Goal: Obtain resource: Download file/media

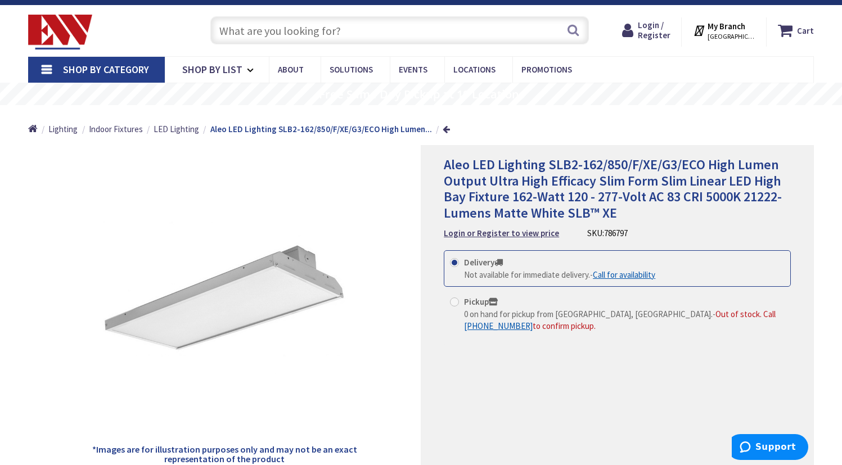
scroll to position [17, 0]
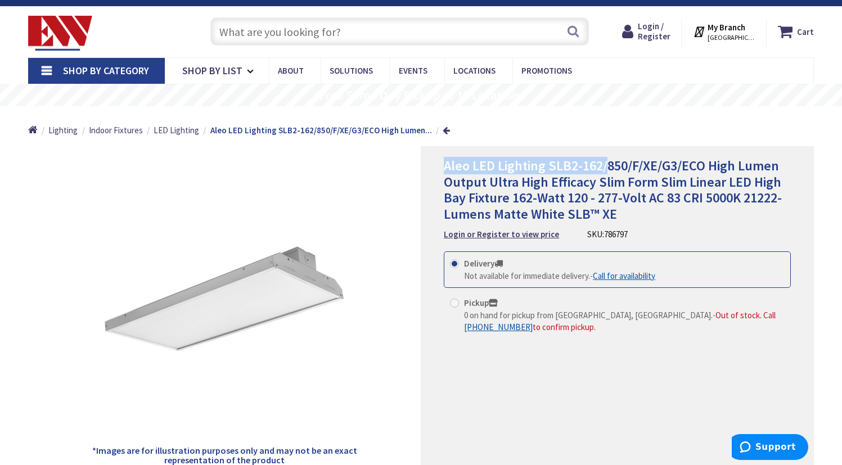
drag, startPoint x: 446, startPoint y: 166, endPoint x: 605, endPoint y: 168, distance: 159.1
click at [605, 168] on span "Aleo LED Lighting SLB2-162/850/F/XE/G3/ECO High Lumen Output Ultra High Efficac…" at bounding box center [613, 190] width 338 height 66
copy span "Aleo LED Lighting SLB2-162/"
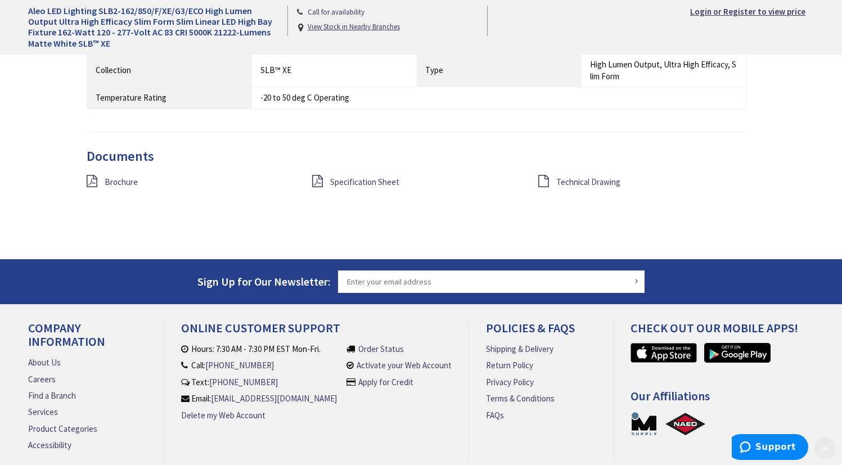
scroll to position [1115, 0]
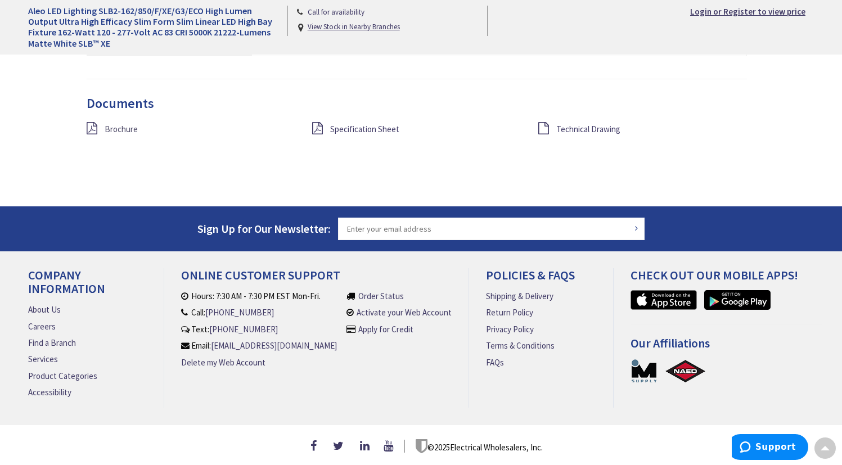
click at [117, 125] on span "Brochure" at bounding box center [121, 129] width 33 height 11
click at [355, 124] on span "Specification Sheet" at bounding box center [364, 129] width 69 height 11
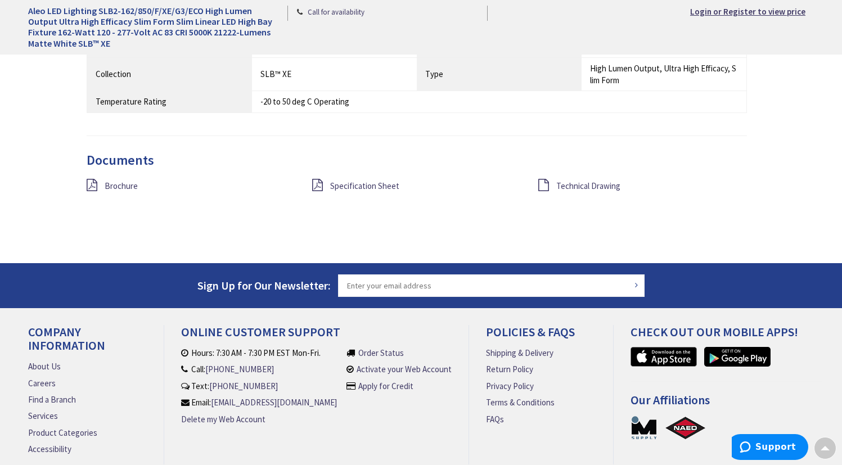
scroll to position [1062, 0]
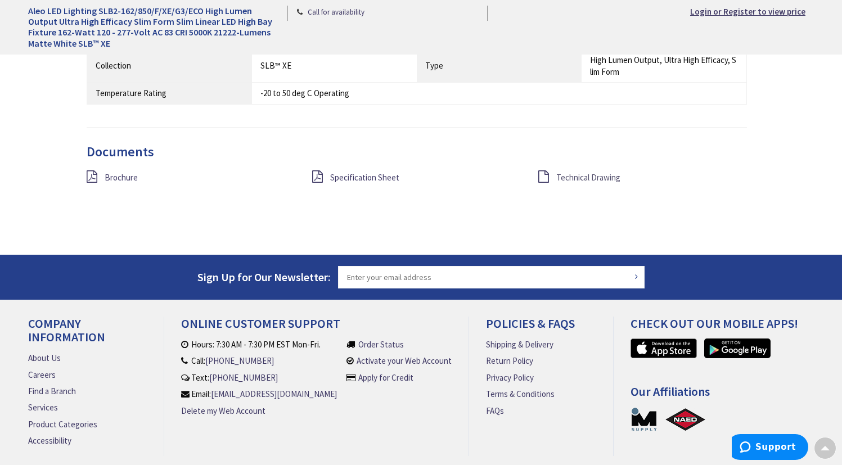
click at [596, 172] on span "Technical Drawing" at bounding box center [588, 177] width 64 height 11
